Goal: Complete application form

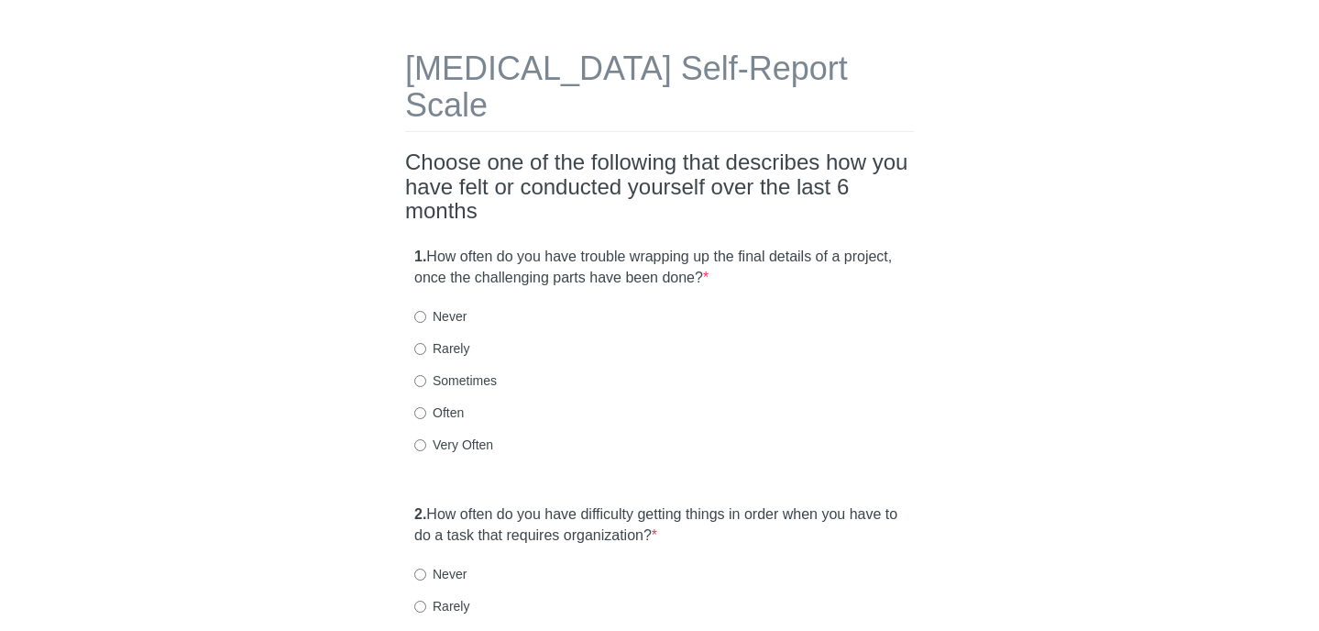
scroll to position [70, 0]
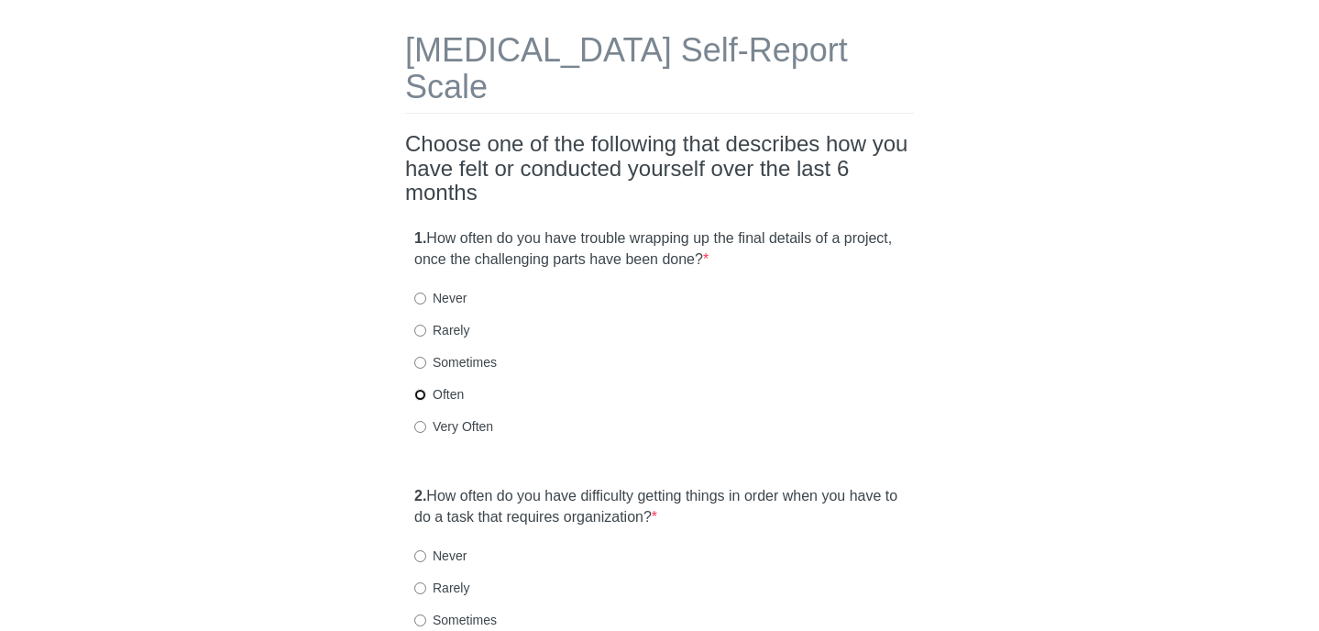
click at [419, 389] on input "Often" at bounding box center [420, 395] width 12 height 12
radio input "true"
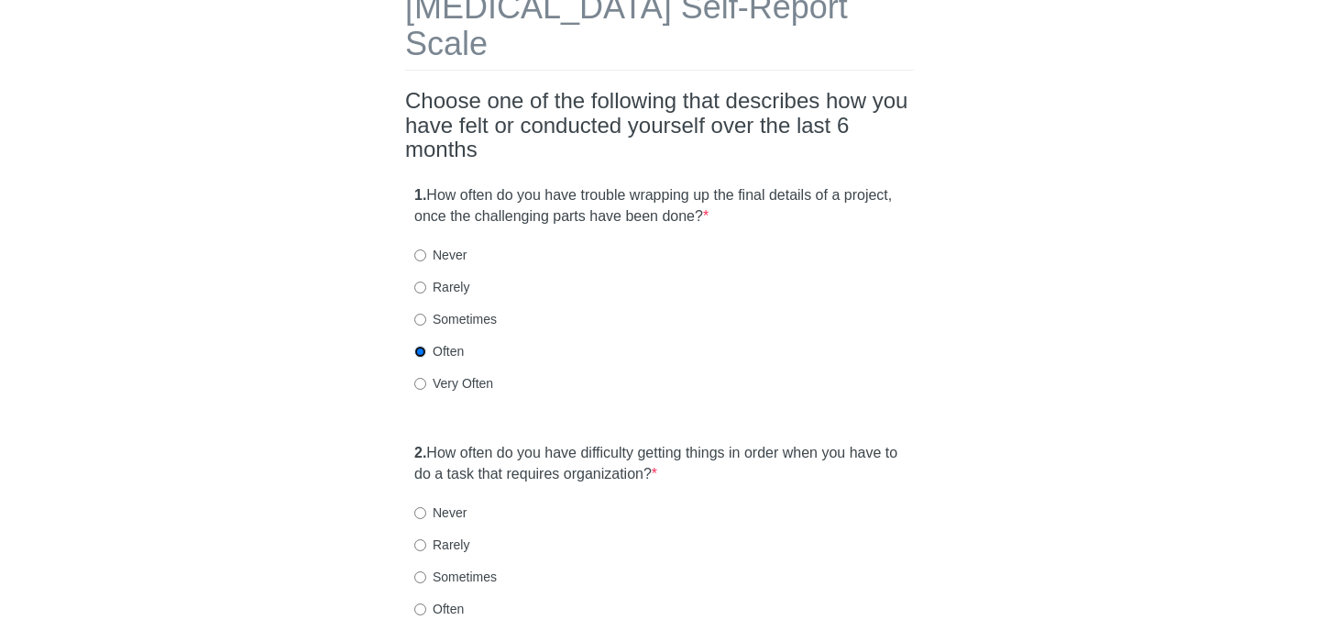
scroll to position [125, 0]
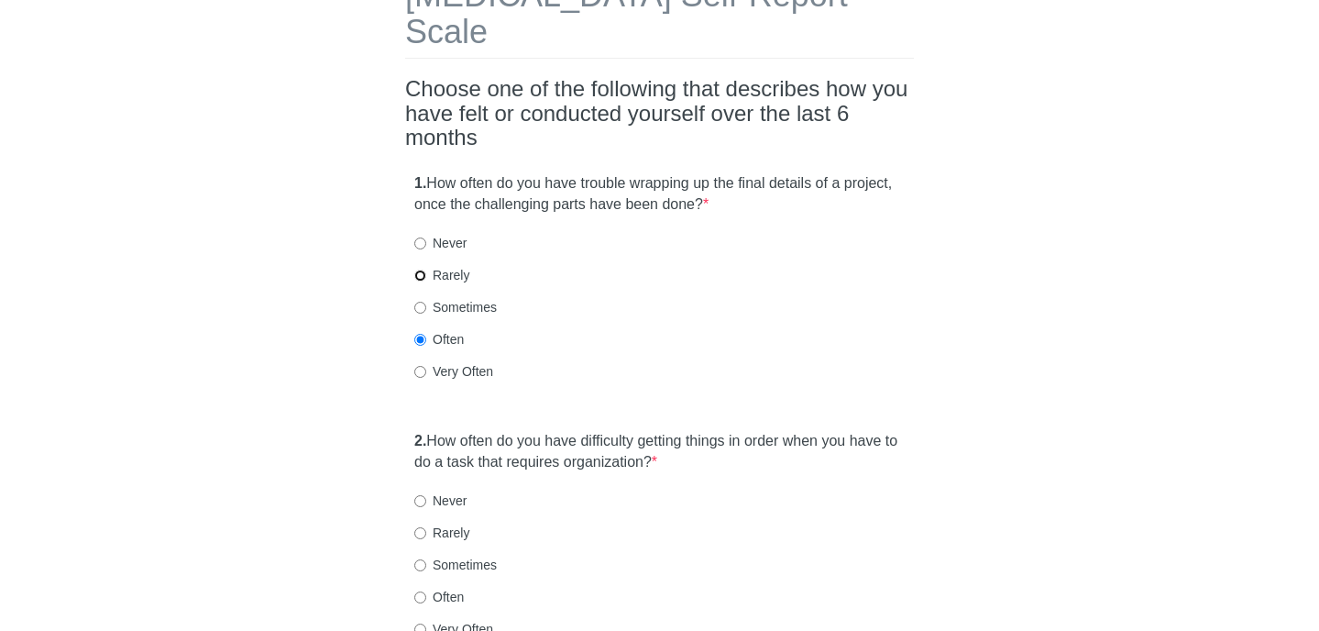
click at [420, 270] on input "Rarely" at bounding box center [420, 276] width 12 height 12
radio input "true"
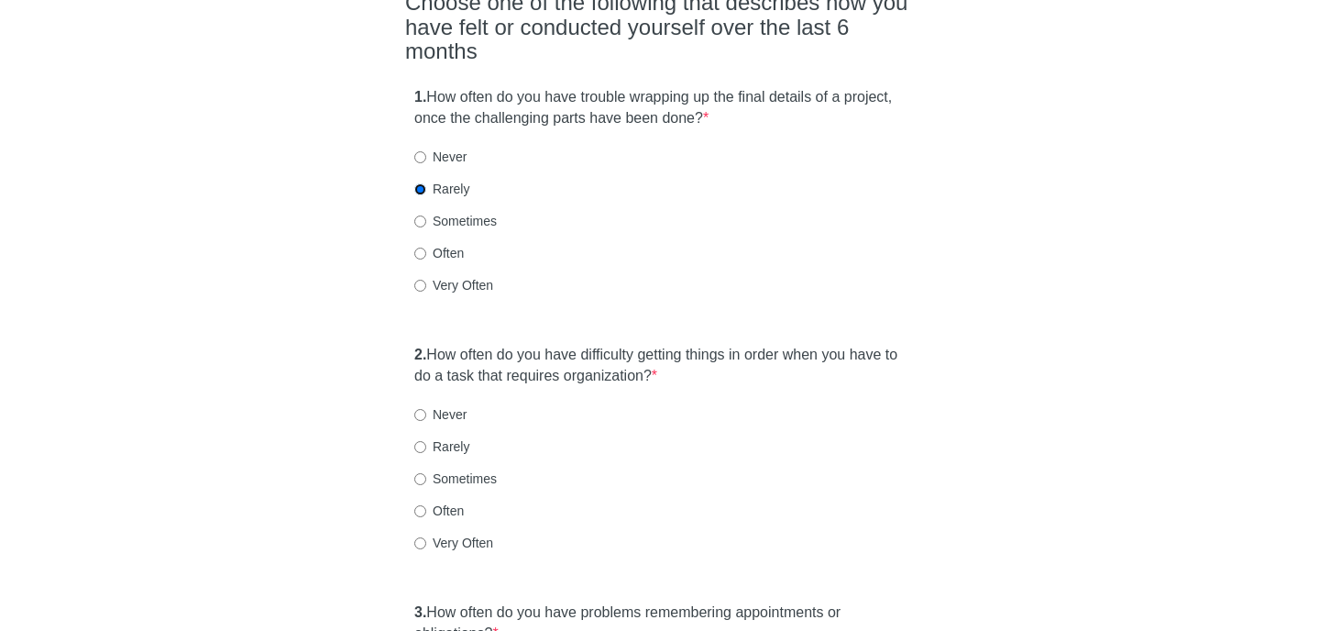
scroll to position [235, 0]
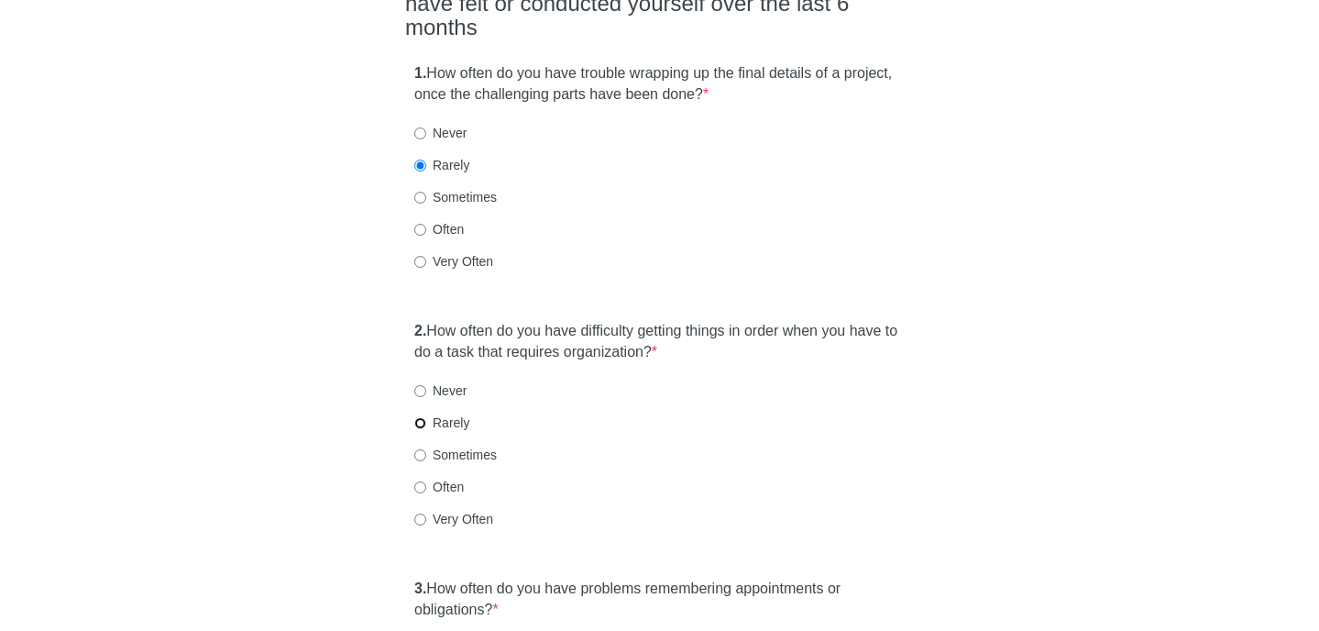
click at [420, 417] on input "Rarely" at bounding box center [420, 423] width 12 height 12
radio input "true"
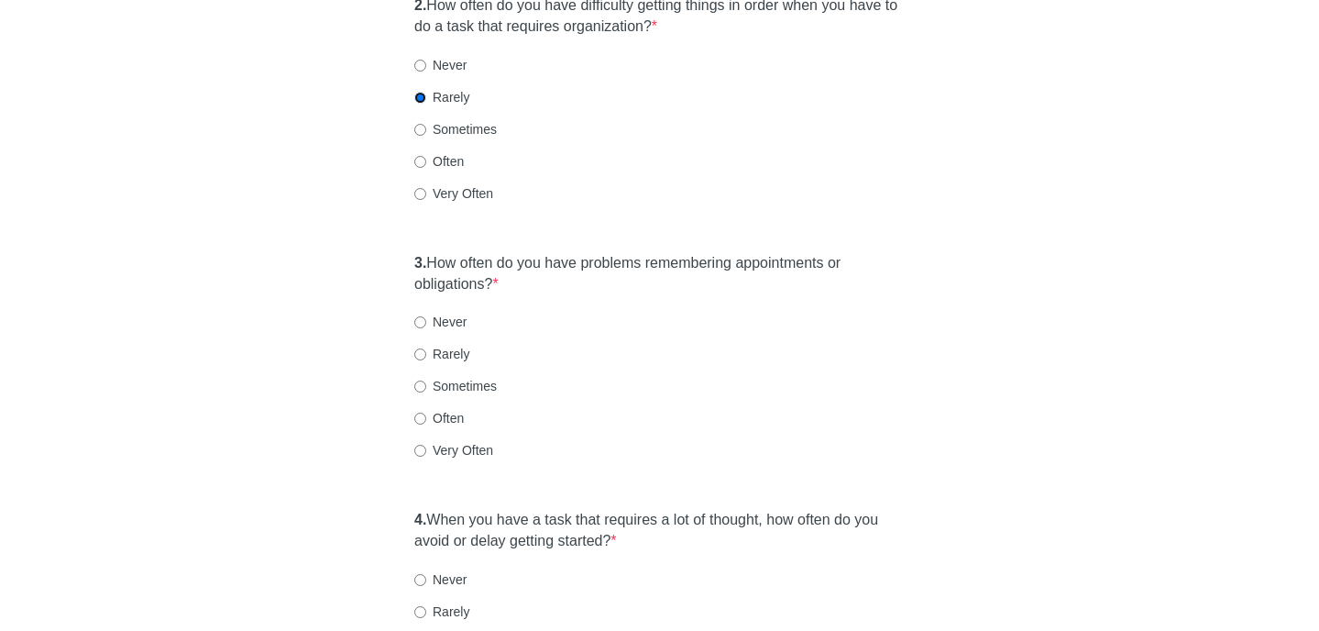
scroll to position [564, 0]
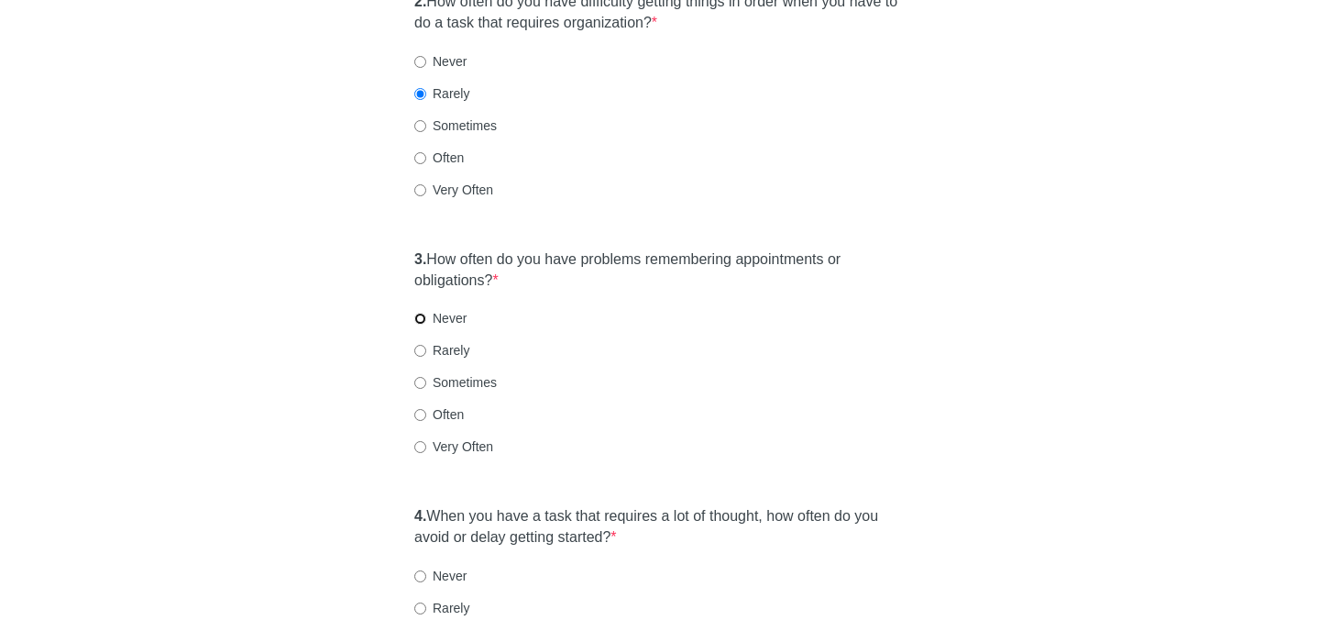
click at [422, 313] on input "Never" at bounding box center [420, 319] width 12 height 12
radio input "true"
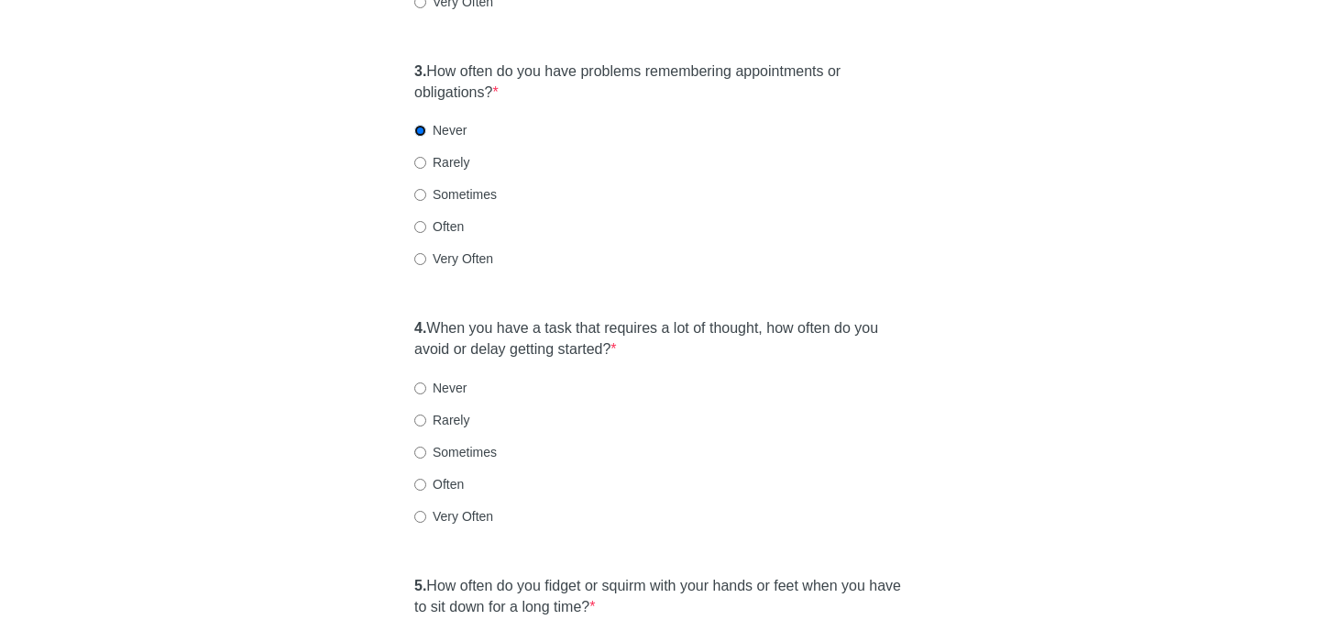
scroll to position [754, 0]
click at [418, 413] on input "Rarely" at bounding box center [420, 419] width 12 height 12
radio input "true"
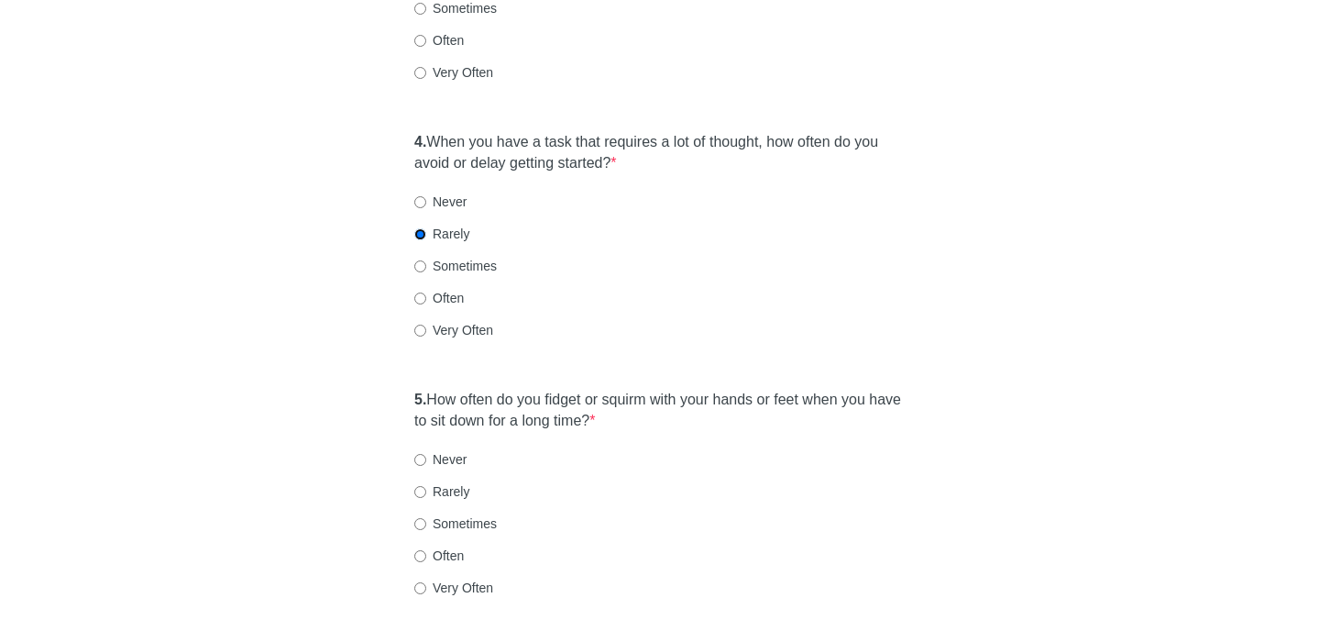
scroll to position [1076, 0]
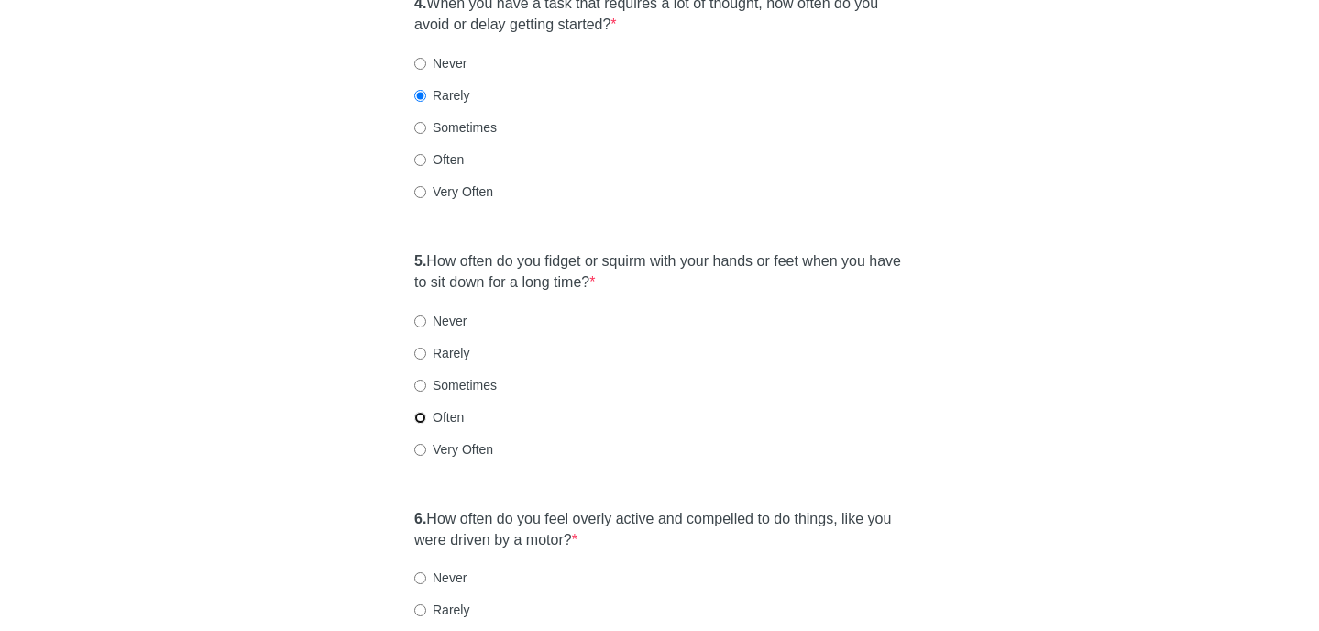
click at [423, 412] on input "Often" at bounding box center [420, 418] width 12 height 12
radio input "true"
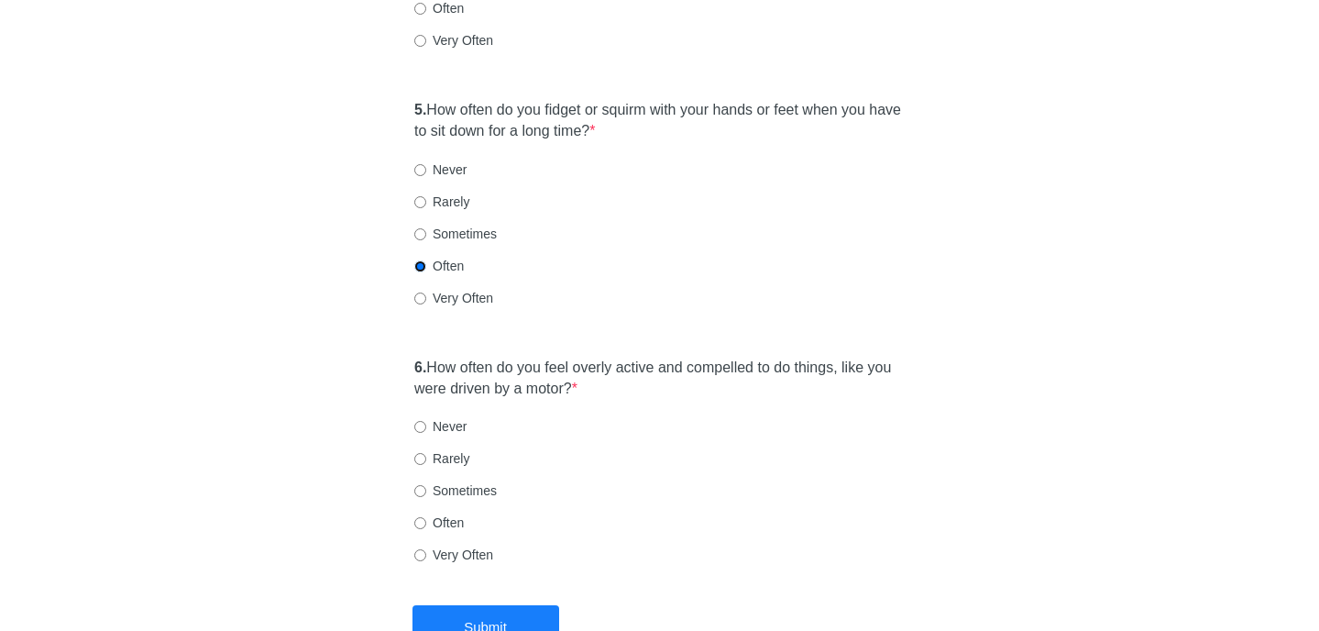
scroll to position [1231, 0]
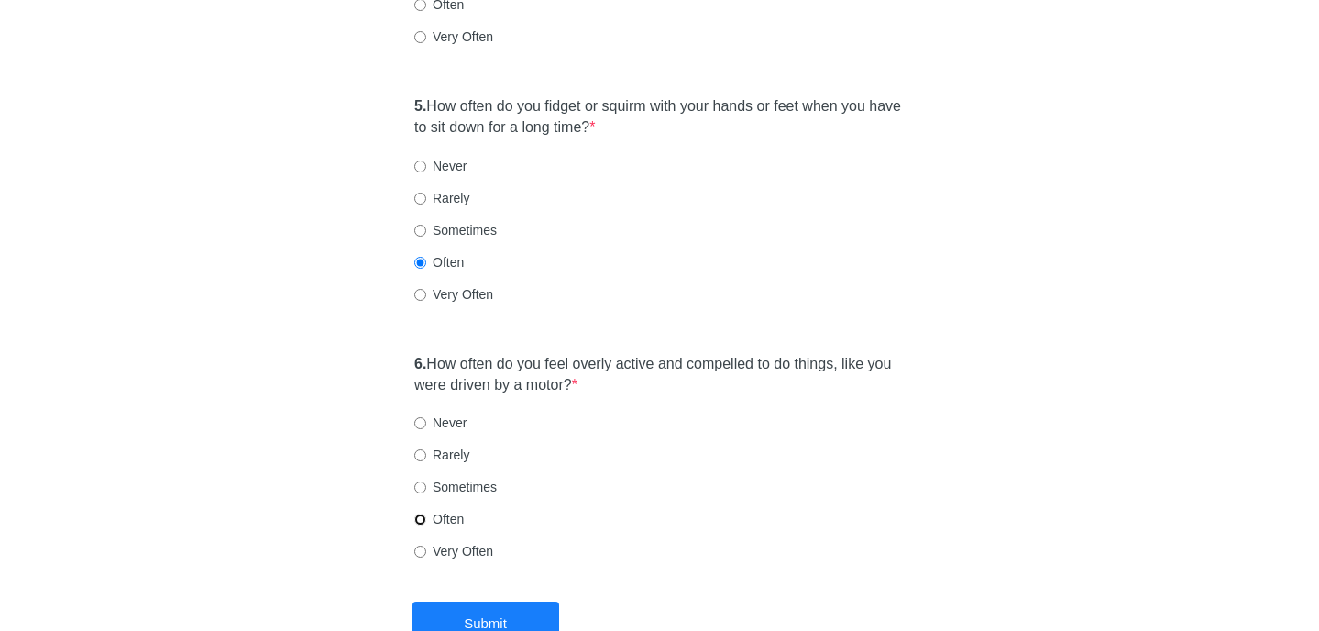
click at [418, 513] on input "Often" at bounding box center [420, 519] width 12 height 12
radio input "true"
click at [461, 601] on button "Submit" at bounding box center [486, 622] width 147 height 43
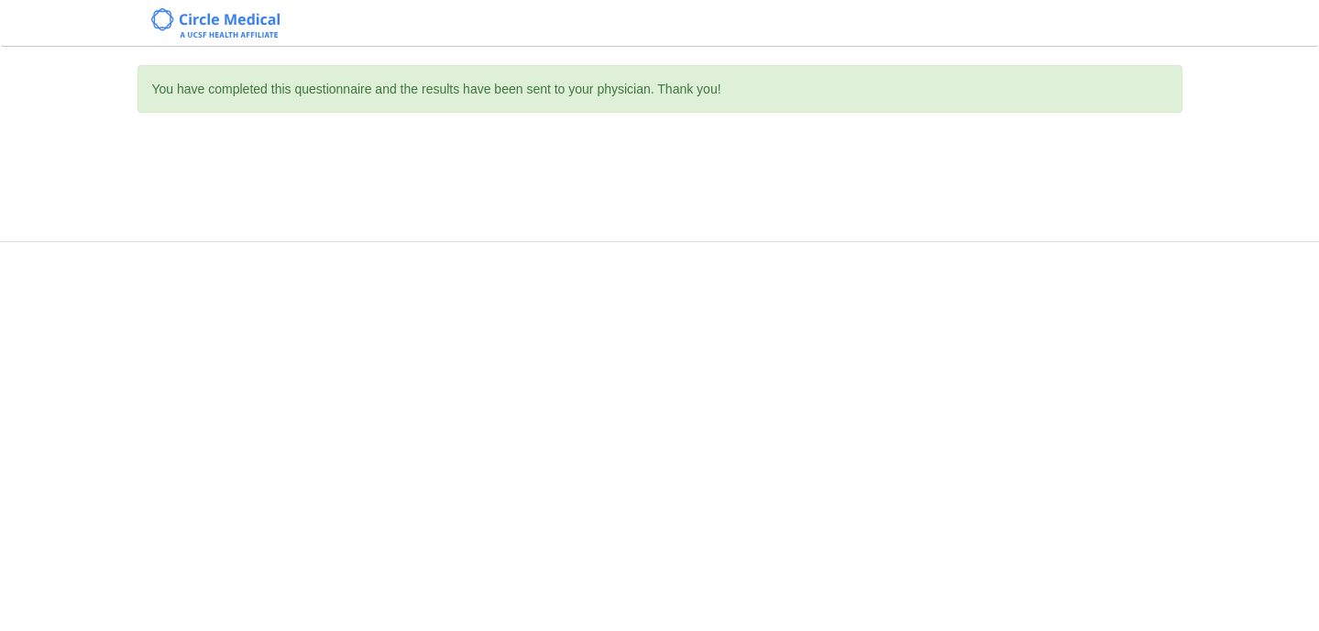
scroll to position [0, 0]
